Goal: Task Accomplishment & Management: Use online tool/utility

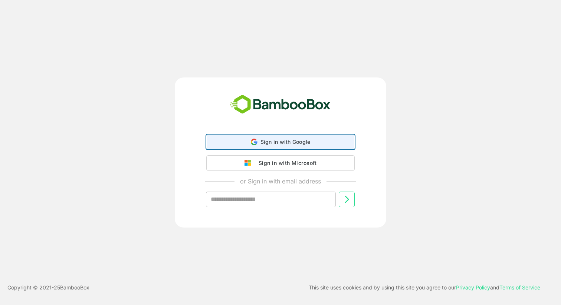
click at [252, 142] on icon at bounding box center [254, 142] width 7 height 7
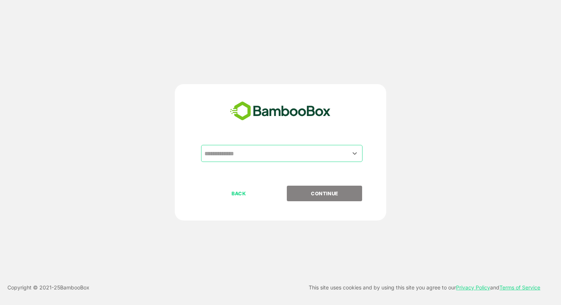
click at [258, 152] on input "text" at bounding box center [282, 154] width 158 height 14
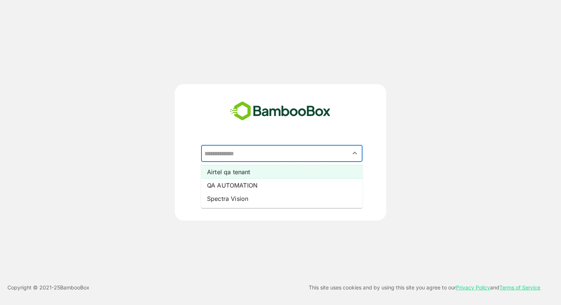
click at [251, 173] on li "Airtel qa tenant" at bounding box center [281, 171] width 161 height 13
type input "**********"
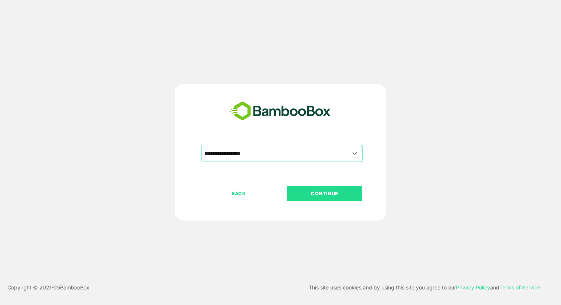
click at [315, 193] on p "CONTINUE" at bounding box center [324, 194] width 74 height 8
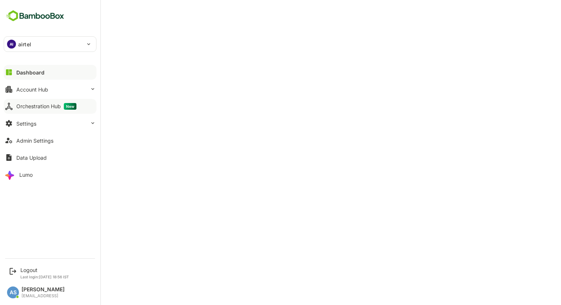
click at [26, 105] on div "Orchestration Hub New" at bounding box center [46, 106] width 60 height 7
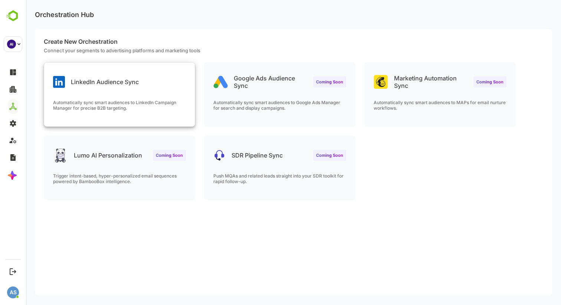
click at [102, 82] on p "LinkedIn Audience Sync" at bounding box center [105, 81] width 68 height 7
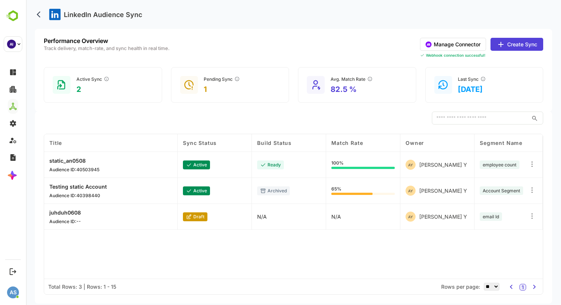
click at [502, 44] on icon at bounding box center [500, 44] width 9 height 9
